Goal: Navigation & Orientation: Find specific page/section

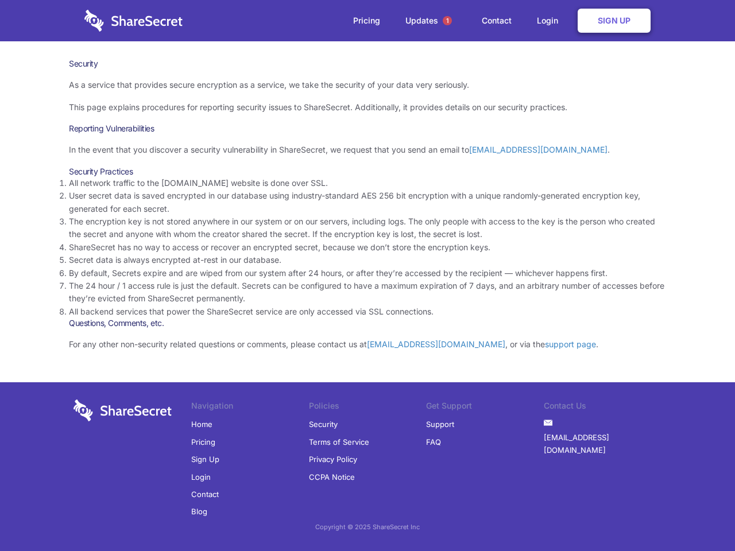
click at [367, 275] on li "By default, Secrets expire and are wiped from our system after 24 hours, or aft…" at bounding box center [367, 273] width 597 height 13
click at [447, 21] on span "1" at bounding box center [446, 20] width 9 height 9
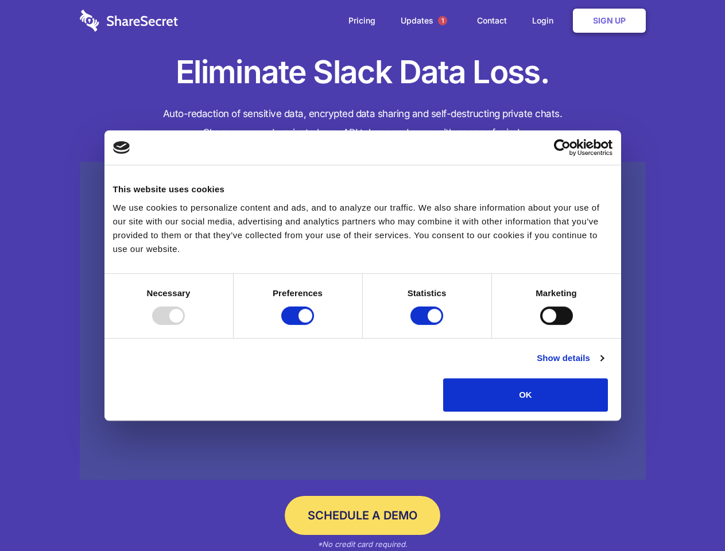
click at [185, 325] on div at bounding box center [168, 315] width 33 height 18
click at [314, 325] on input "Preferences" at bounding box center [297, 315] width 33 height 18
checkbox input "false"
click at [428, 325] on input "Statistics" at bounding box center [426, 315] width 33 height 18
checkbox input "false"
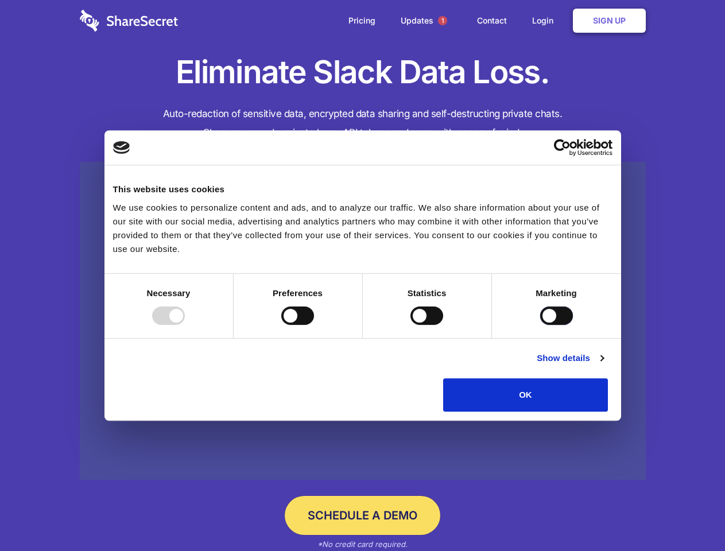
click at [540, 325] on input "Marketing" at bounding box center [556, 315] width 33 height 18
checkbox input "true"
click at [603, 365] on link "Show details" at bounding box center [570, 358] width 67 height 14
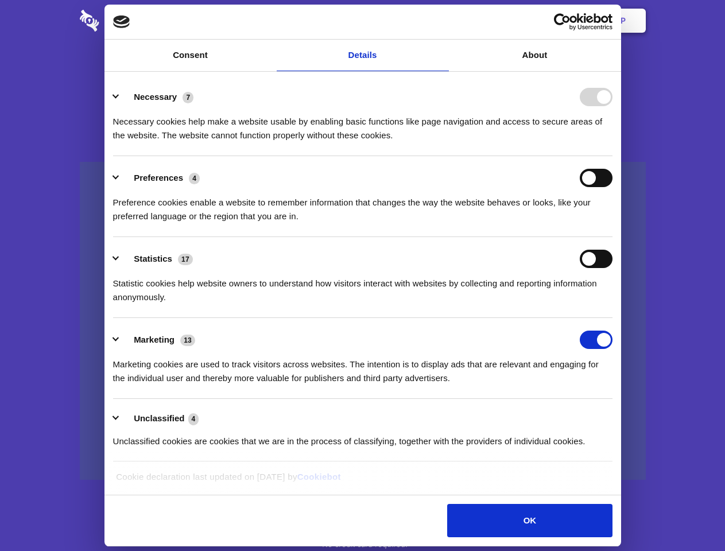
click at [612, 237] on li "Preferences 4 Preference cookies enable a website to remember information that …" at bounding box center [362, 196] width 499 height 81
click at [442, 21] on span "1" at bounding box center [442, 20] width 9 height 9
